Goal: Entertainment & Leisure: Consume media (video, audio)

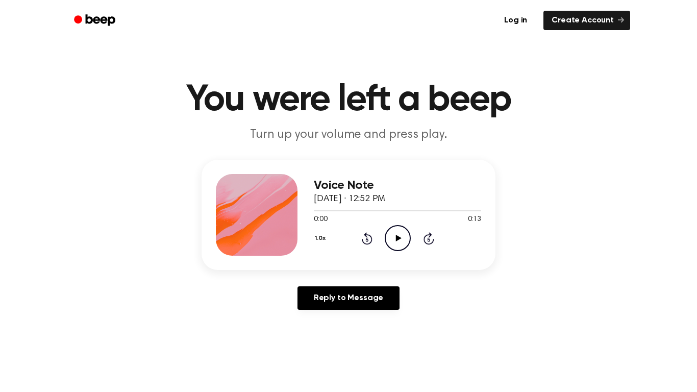
click at [391, 238] on icon "Play Audio" at bounding box center [398, 238] width 26 height 26
click at [397, 244] on icon "Play Audio" at bounding box center [398, 238] width 26 height 26
click at [267, 0] on div "Log in Create Account" at bounding box center [348, 20] width 563 height 41
click at [396, 237] on icon at bounding box center [399, 238] width 6 height 7
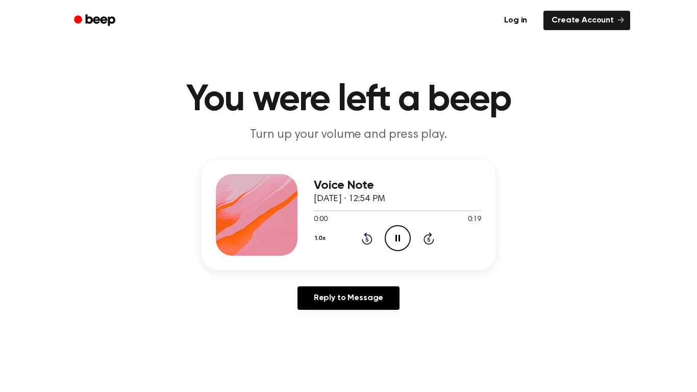
click at [269, 9] on ul "Log in Create Account" at bounding box center [382, 20] width 498 height 23
click at [209, 1] on div "Log in Create Account" at bounding box center [348, 20] width 563 height 41
click at [198, 0] on div "Log in Create Account" at bounding box center [348, 20] width 563 height 41
click at [402, 235] on icon "Play Audio" at bounding box center [398, 238] width 26 height 26
click at [390, 232] on icon "Pause Audio" at bounding box center [398, 238] width 26 height 26
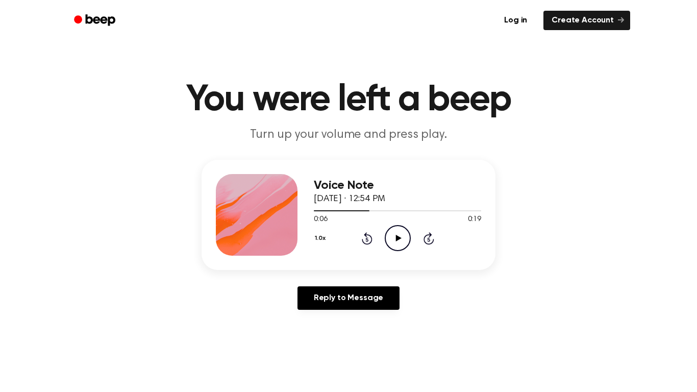
click at [390, 232] on icon "Play Audio" at bounding box center [398, 238] width 26 height 26
click at [390, 232] on icon "Pause Audio" at bounding box center [398, 238] width 26 height 26
click at [390, 232] on icon "Play Audio" at bounding box center [398, 238] width 26 height 26
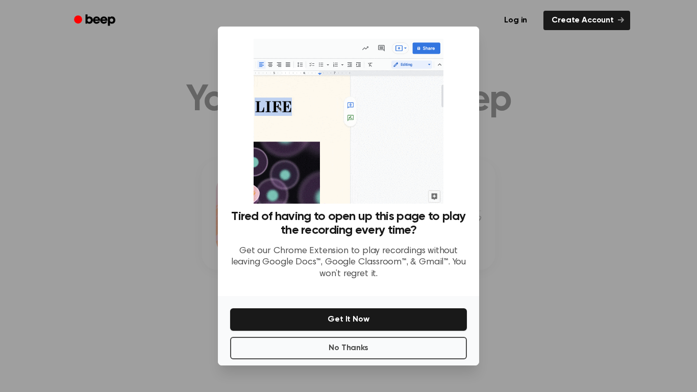
click at [519, 159] on div at bounding box center [348, 196] width 697 height 392
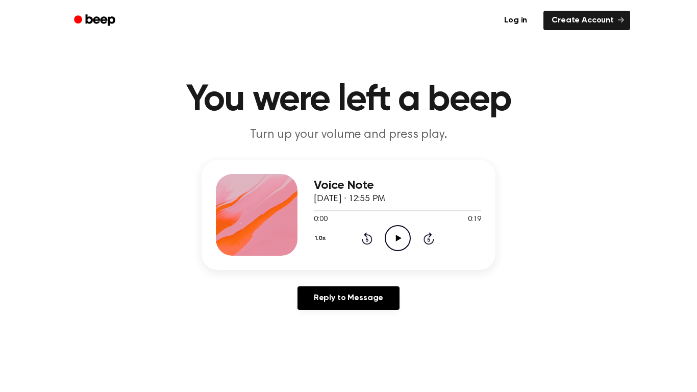
click at [400, 237] on icon at bounding box center [399, 238] width 6 height 7
click at [398, 242] on icon "Play Audio" at bounding box center [398, 238] width 26 height 26
click at [399, 243] on icon "Play Audio" at bounding box center [398, 238] width 26 height 26
click at [398, 237] on icon at bounding box center [399, 238] width 6 height 7
click at [332, 44] on main "You were left a beep Turn up your volume and press play. Voice Note September 2…" at bounding box center [348, 314] width 697 height 629
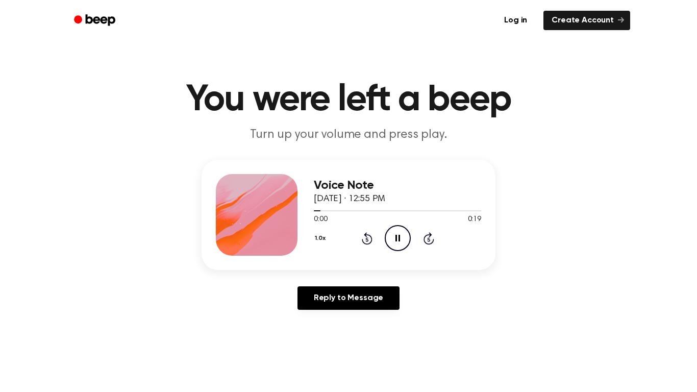
click at [210, 0] on div "Log in Create Account" at bounding box center [348, 20] width 563 height 41
click at [391, 235] on icon "Play Audio" at bounding box center [398, 238] width 26 height 26
